Goal: Browse casually: Explore the website without a specific task or goal

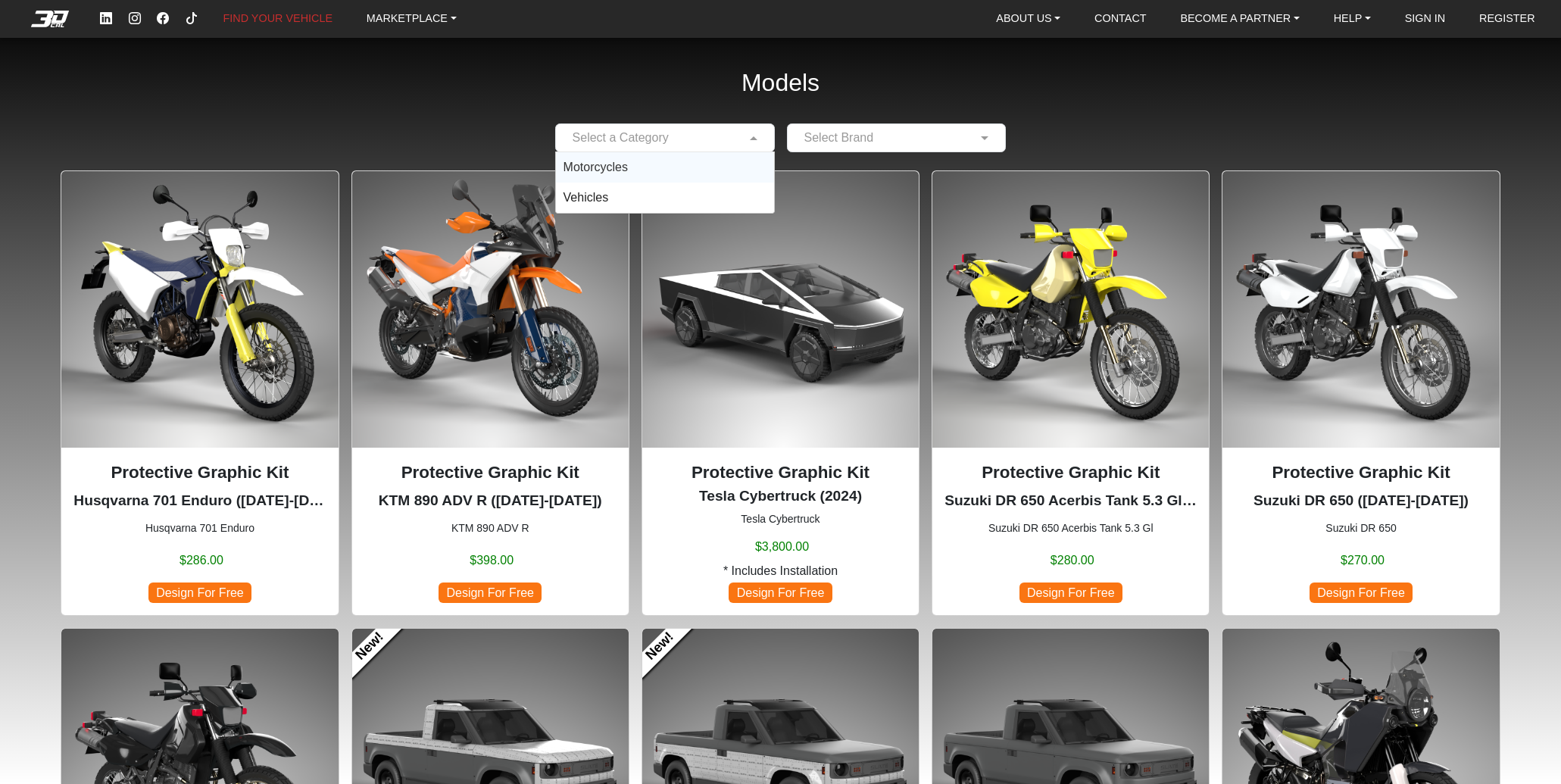
click at [690, 164] on div "Motorcycles" at bounding box center [665, 167] width 218 height 30
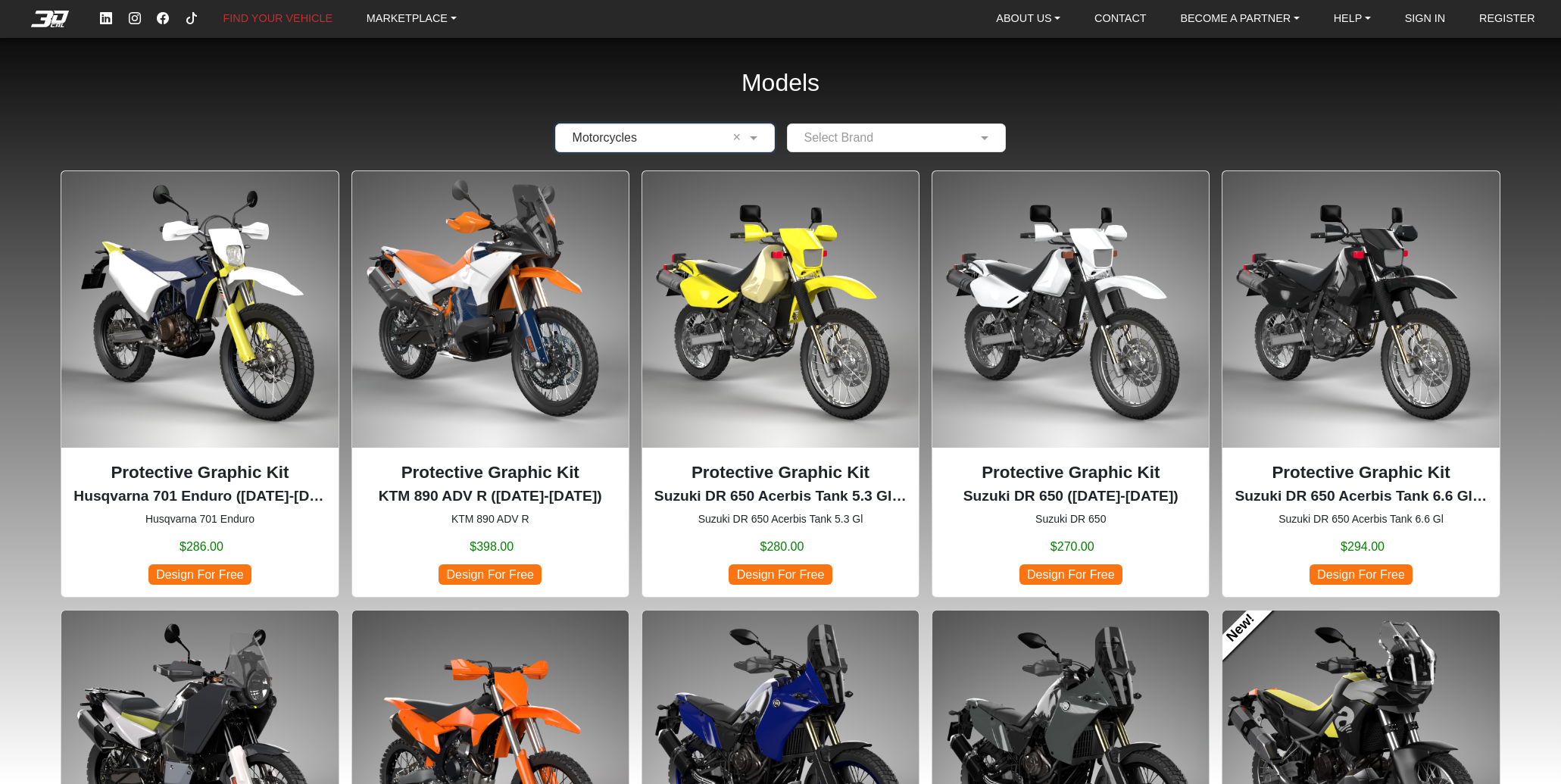
click at [852, 144] on input "text" at bounding box center [882, 138] width 173 height 18
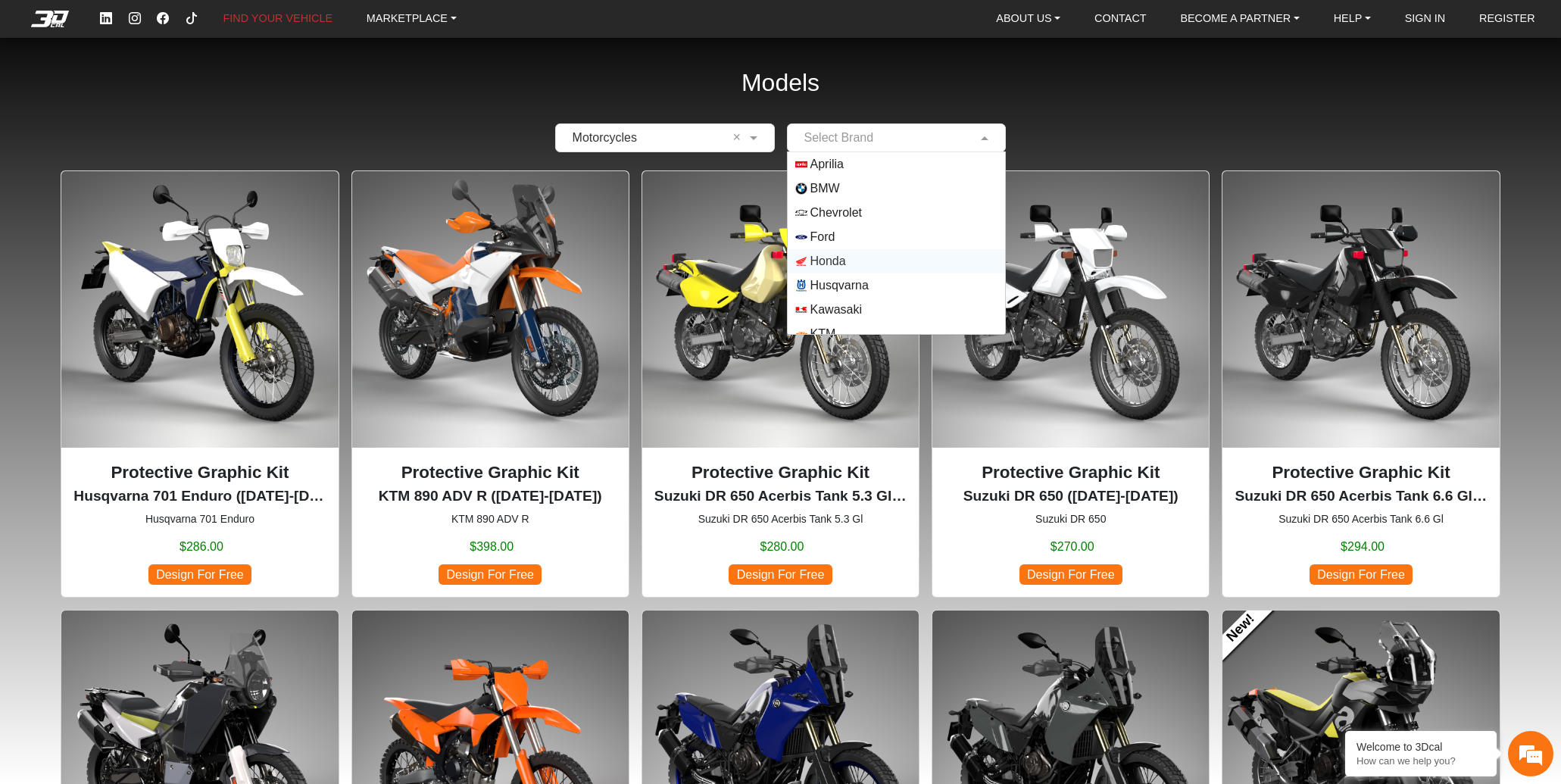
click at [851, 263] on span "Honda" at bounding box center [897, 261] width 203 height 12
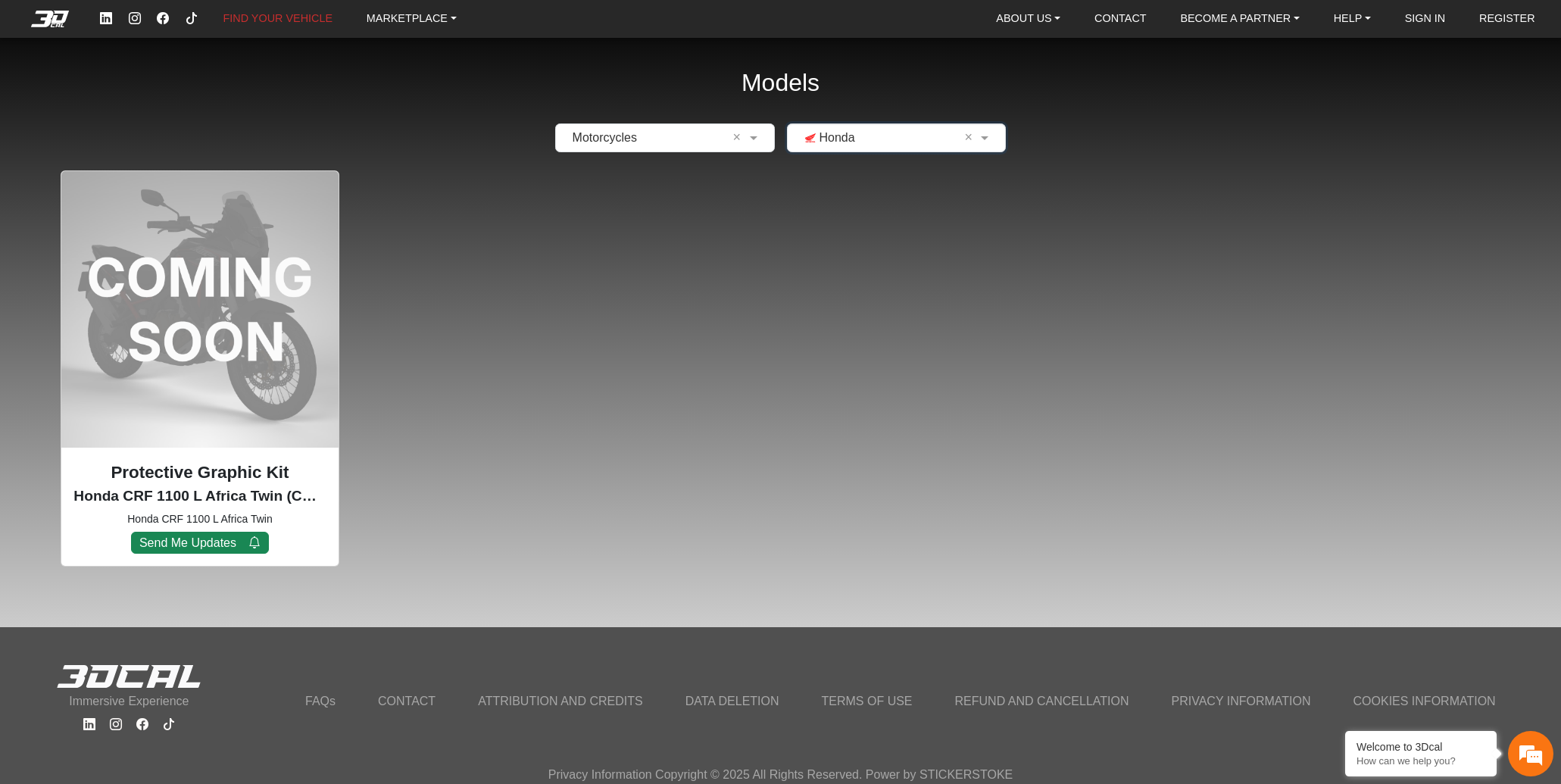
click at [916, 139] on input "text" at bounding box center [882, 138] width 173 height 18
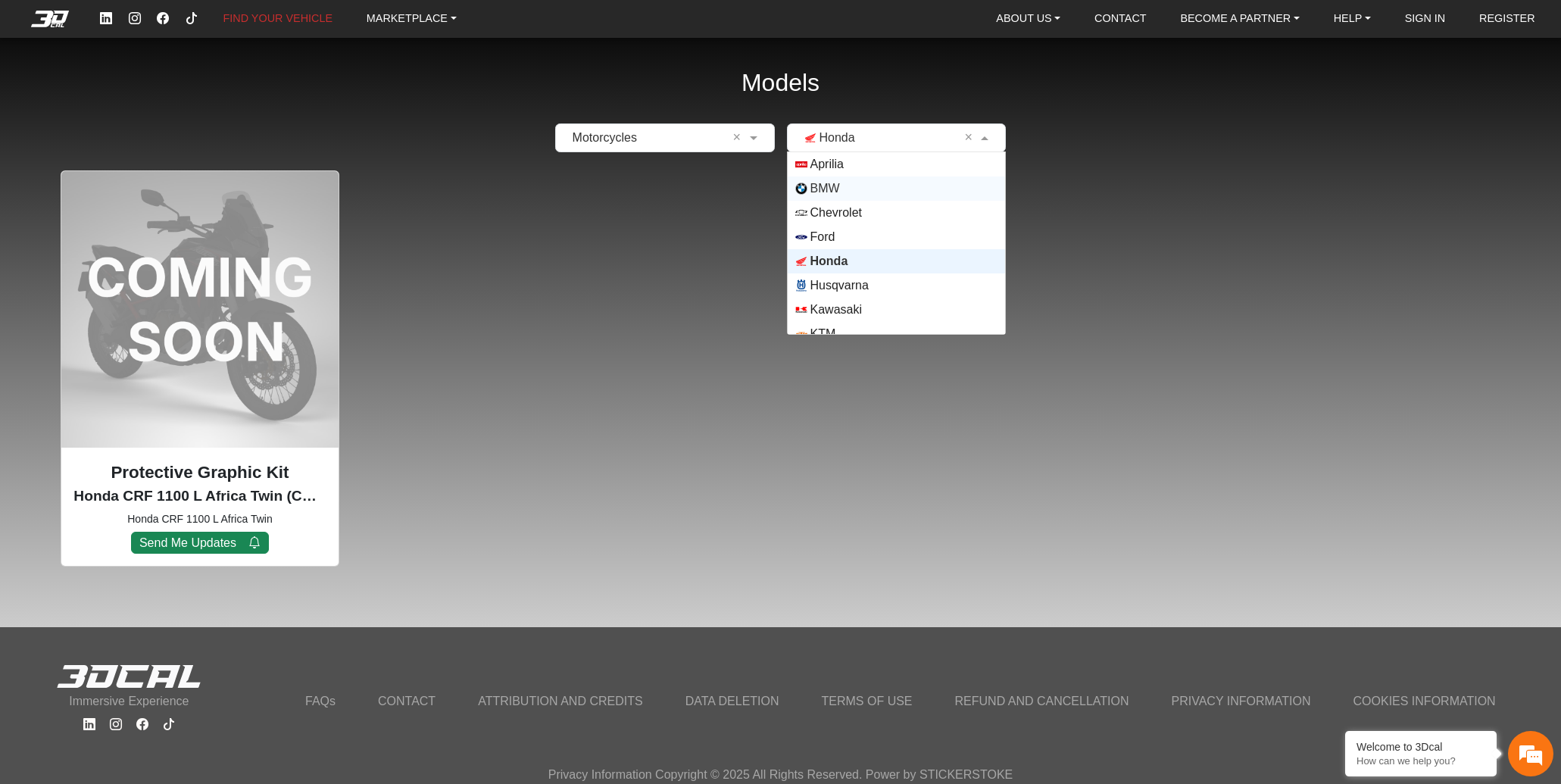
click at [892, 192] on span "BMW" at bounding box center [897, 189] width 203 height 12
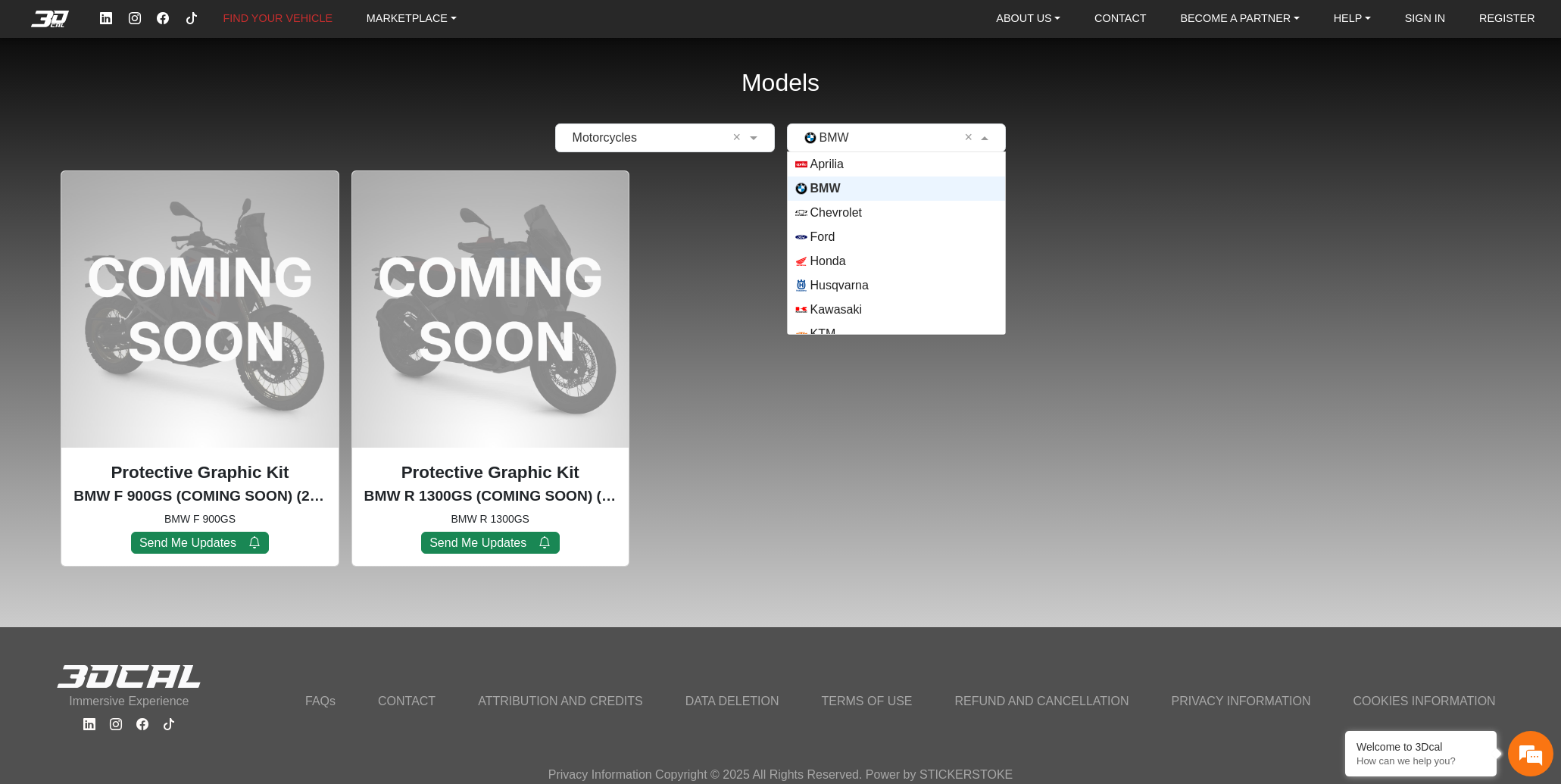
click at [891, 147] on div "× BMW ×" at bounding box center [896, 138] width 220 height 29
click at [883, 164] on span "Aprilia" at bounding box center [897, 165] width 203 height 12
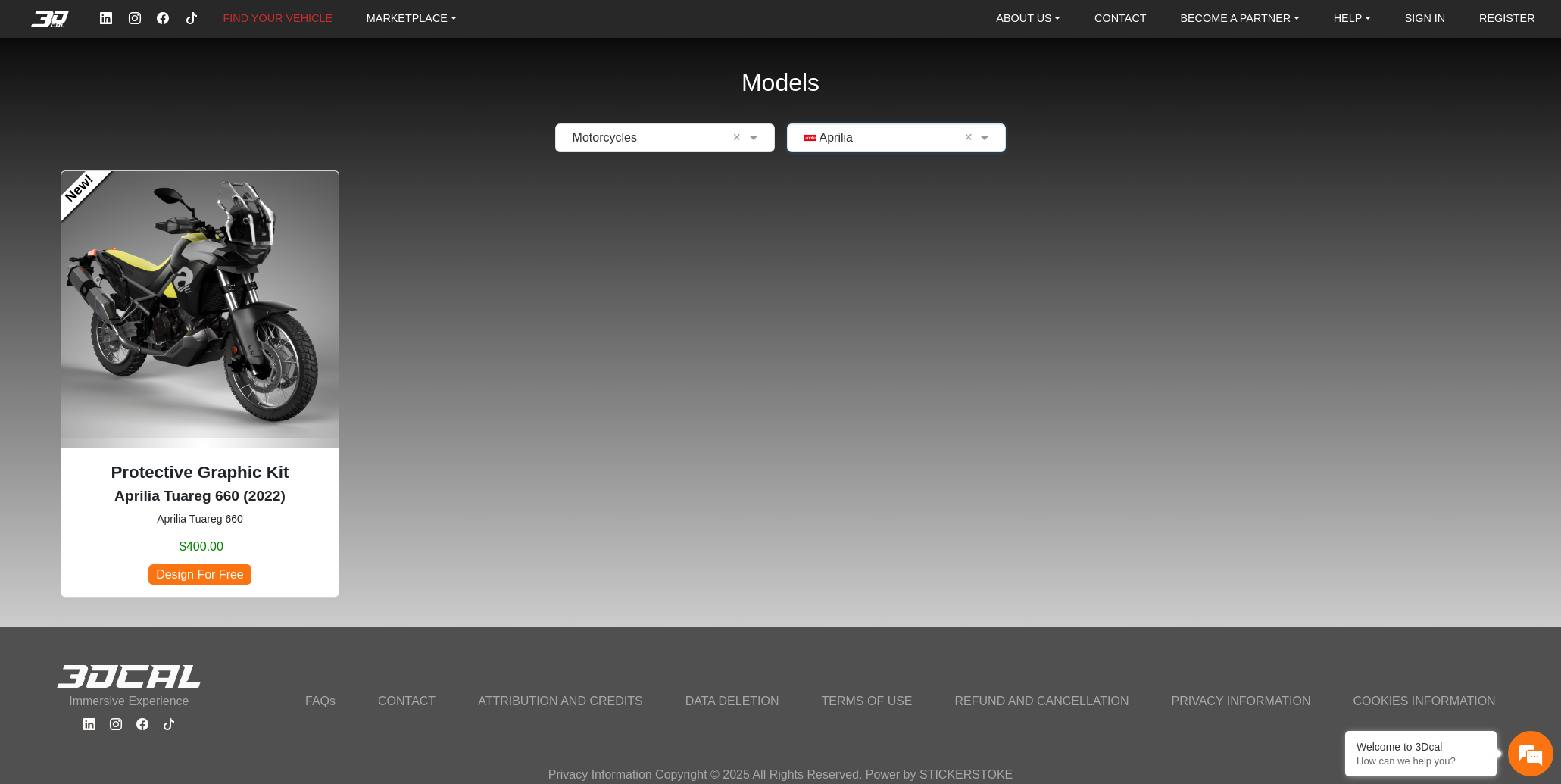
click at [886, 143] on input "text" at bounding box center [882, 138] width 173 height 18
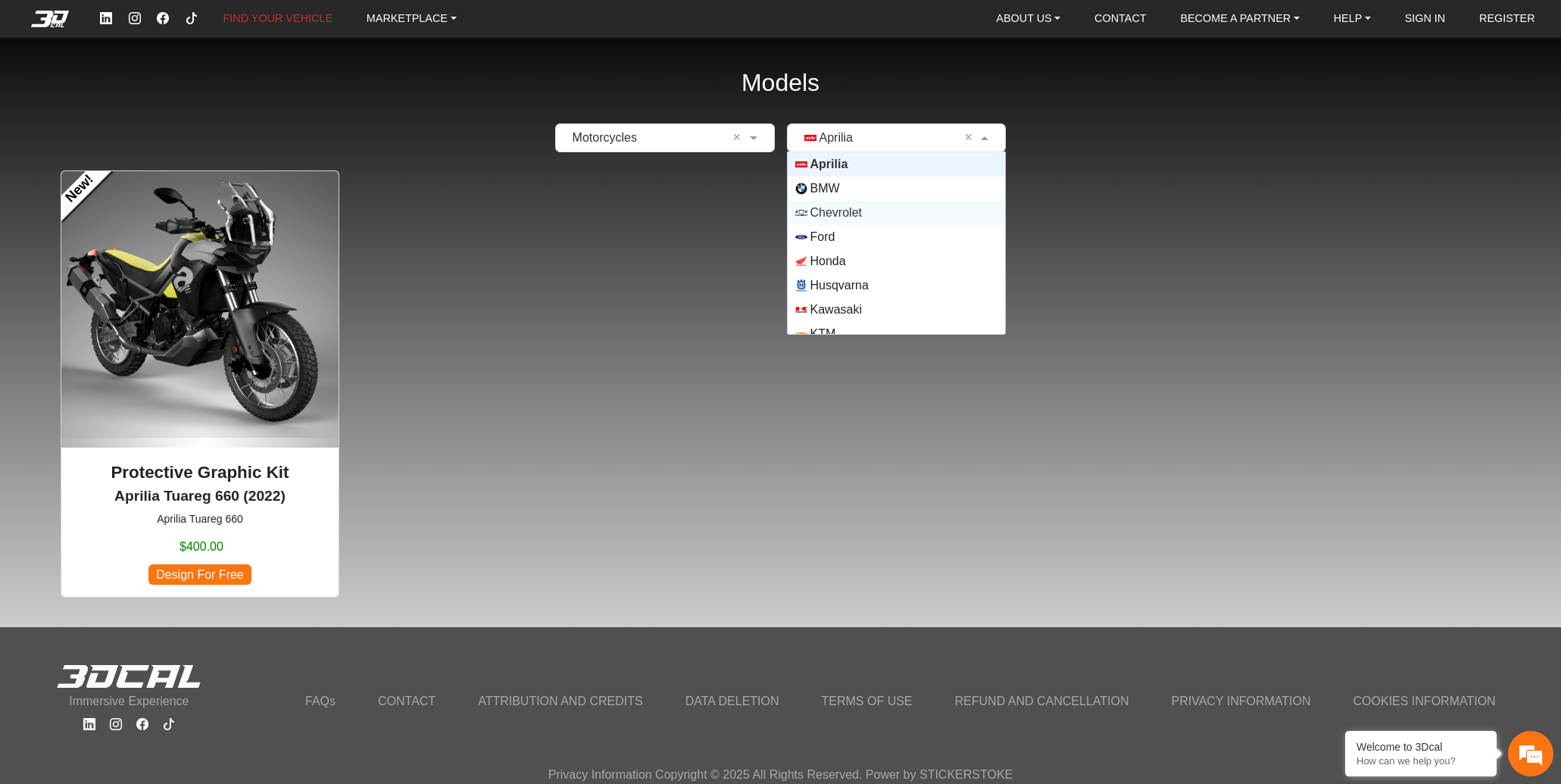
click at [872, 211] on span "Chevrolet" at bounding box center [897, 213] width 203 height 12
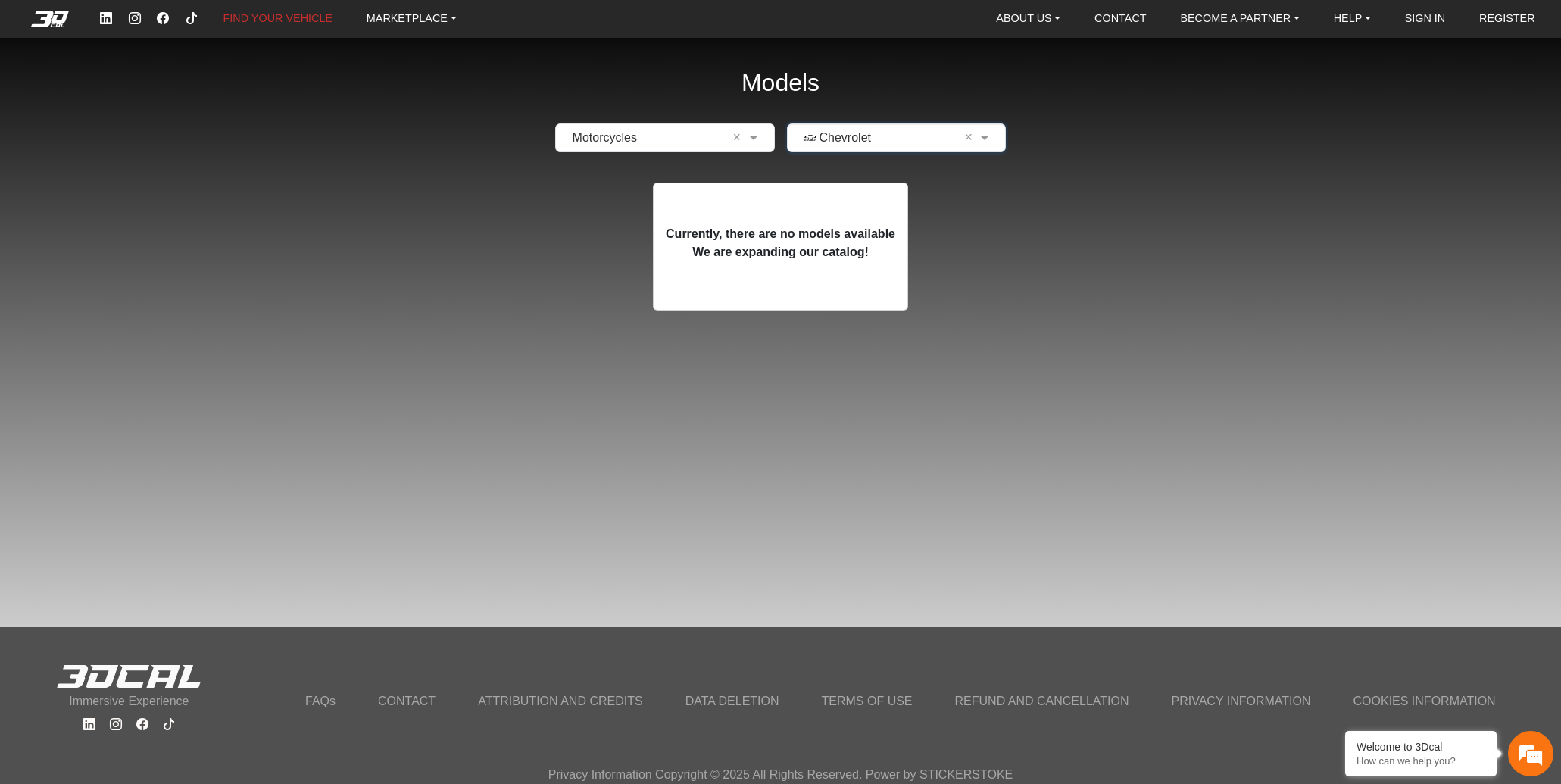
click at [883, 143] on input "text" at bounding box center [882, 138] width 173 height 18
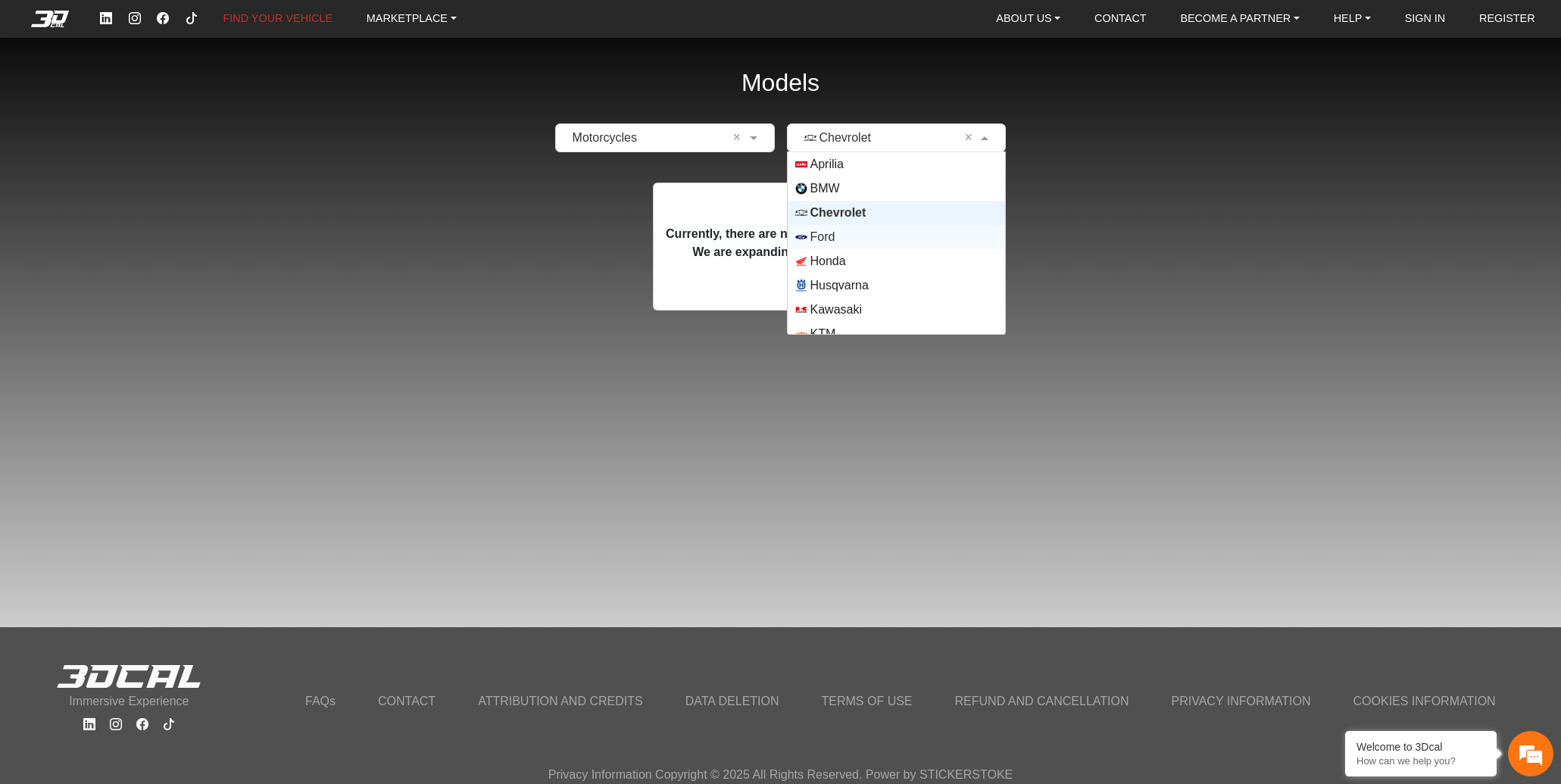
click at [870, 238] on span "Ford" at bounding box center [897, 237] width 203 height 12
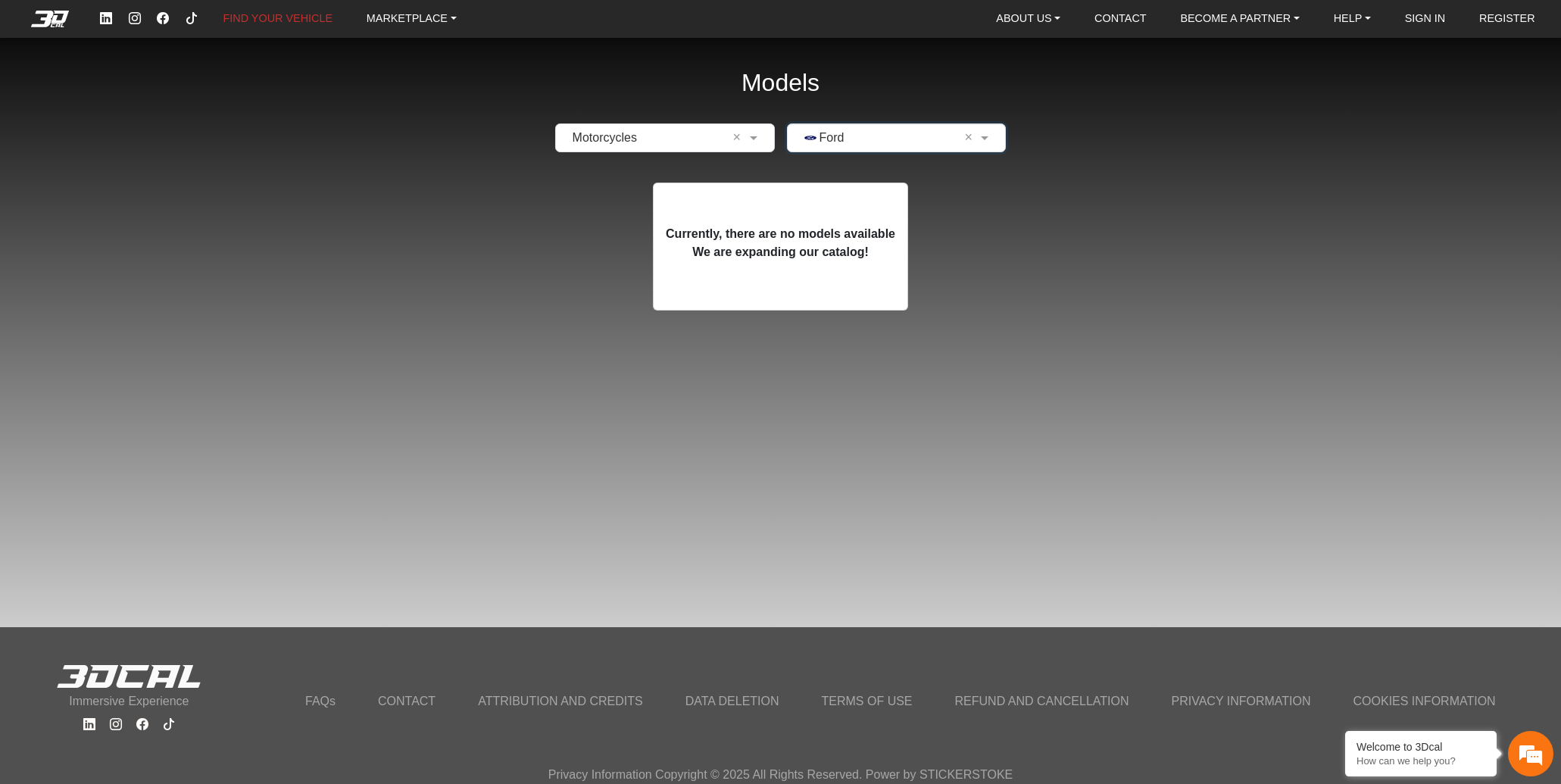
click at [882, 146] on div "× Ford ×" at bounding box center [896, 138] width 220 height 29
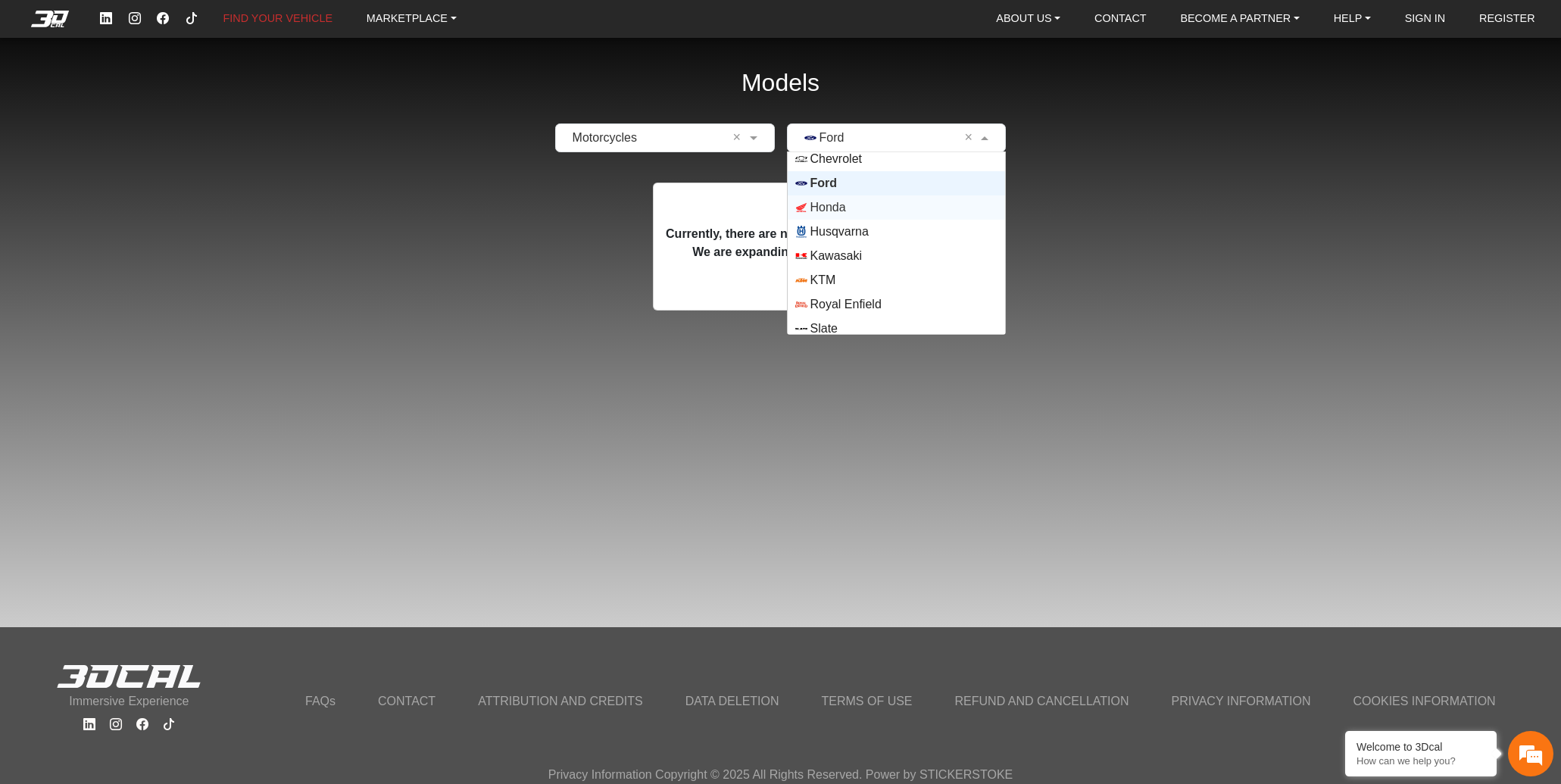
scroll to position [78, 0]
click at [861, 251] on span "KTM" at bounding box center [897, 257] width 203 height 12
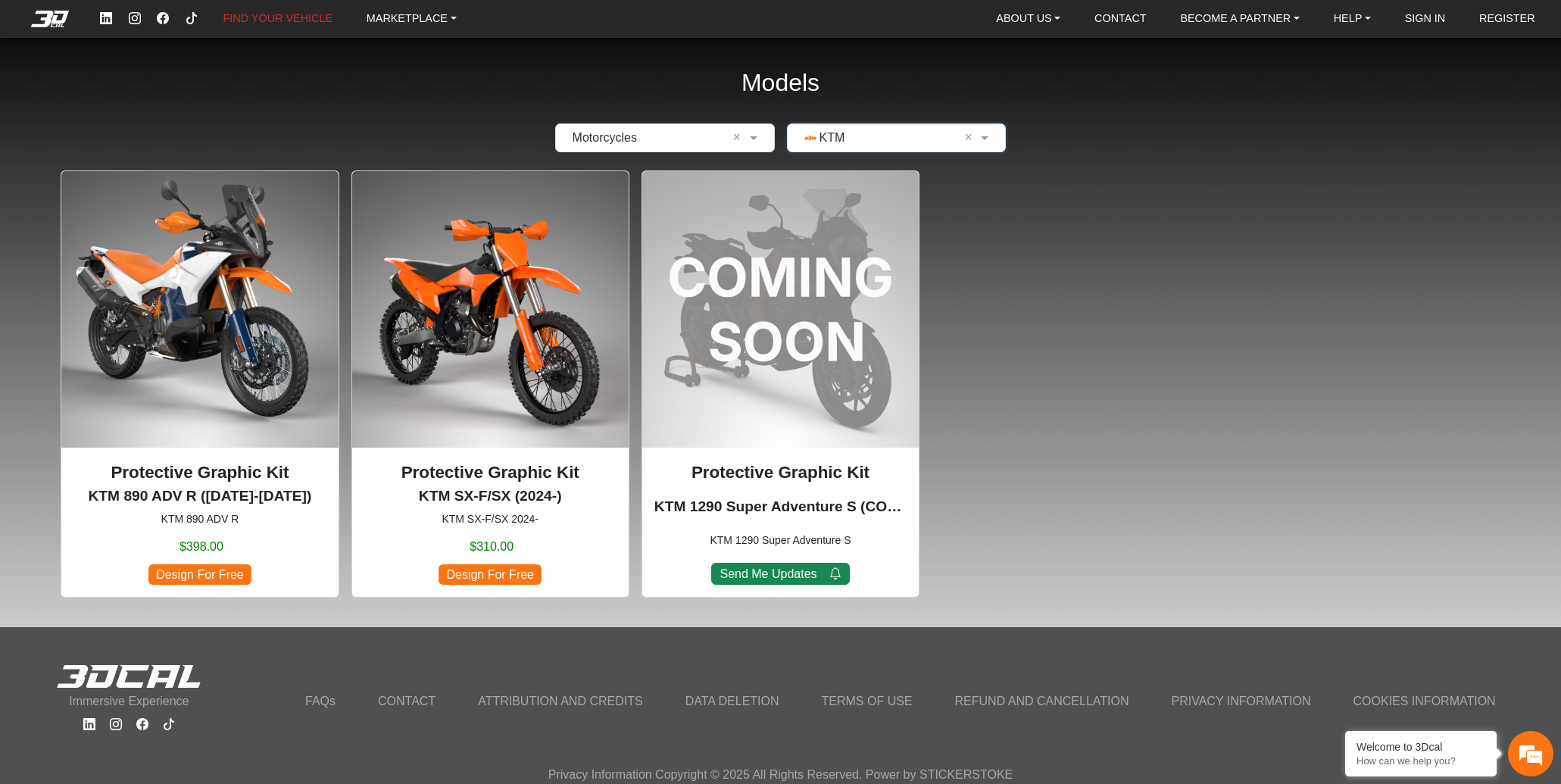
click at [887, 143] on input "text" at bounding box center [882, 138] width 173 height 18
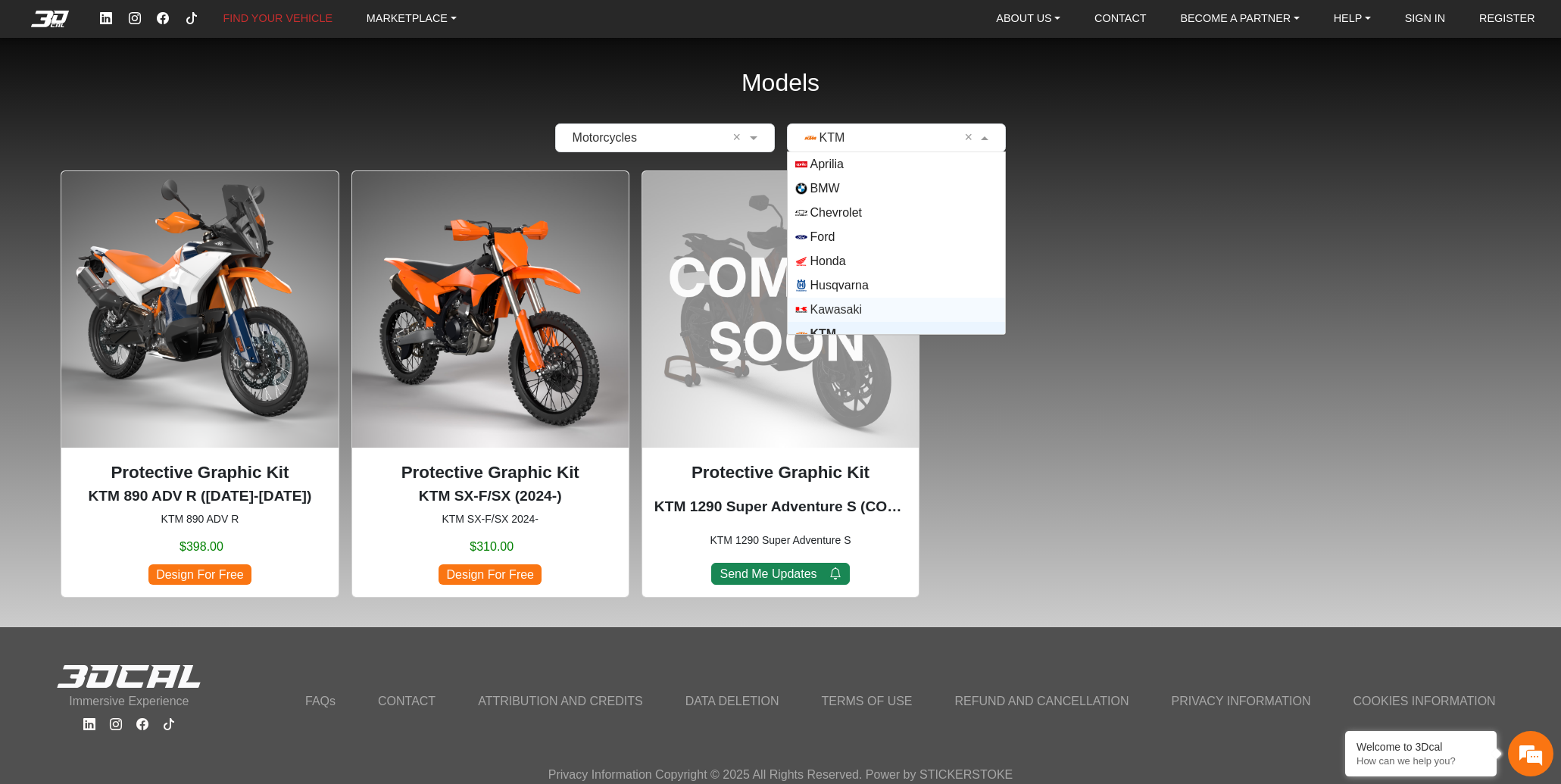
scroll to position [134, 0]
click at [895, 314] on div "Yamaha" at bounding box center [896, 322] width 218 height 24
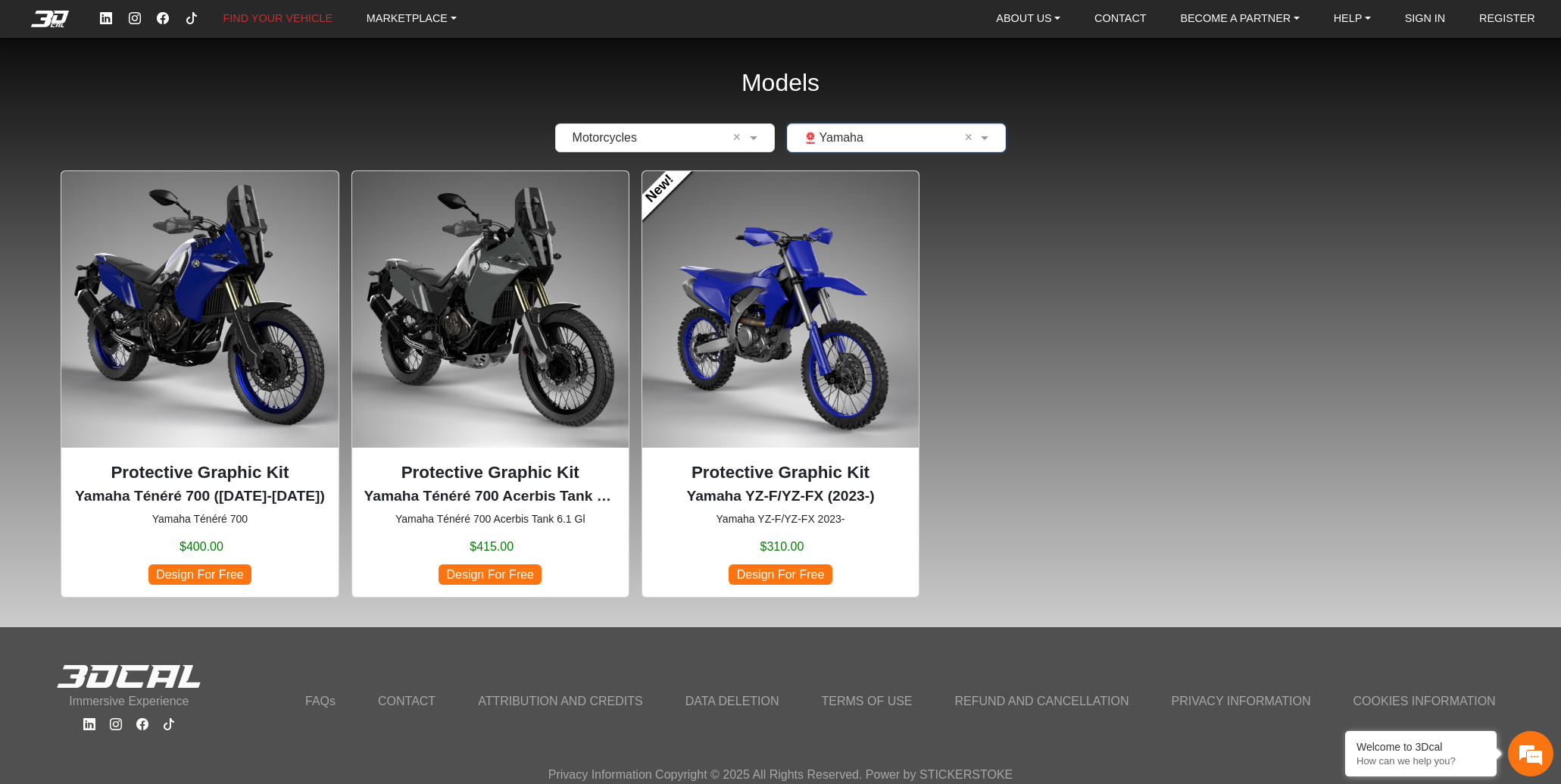
click at [854, 287] on img at bounding box center [780, 309] width 276 height 276
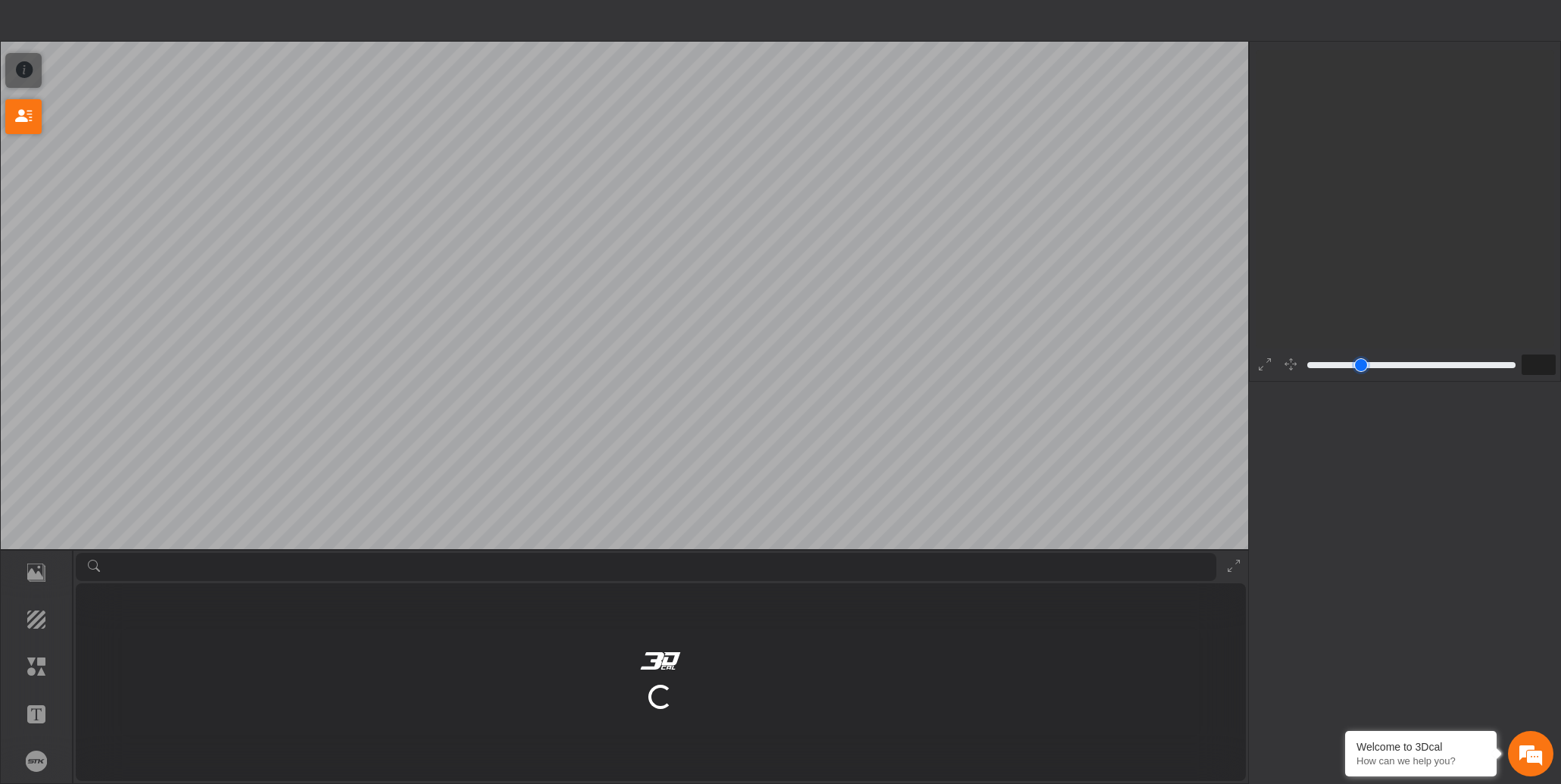
drag, startPoint x: 1361, startPoint y: 367, endPoint x: 1284, endPoint y: 353, distance: 78.3
type input "****"
click at [1336, 372] on input "range" at bounding box center [1412, 365] width 214 height 18
